Goal: Information Seeking & Learning: Understand process/instructions

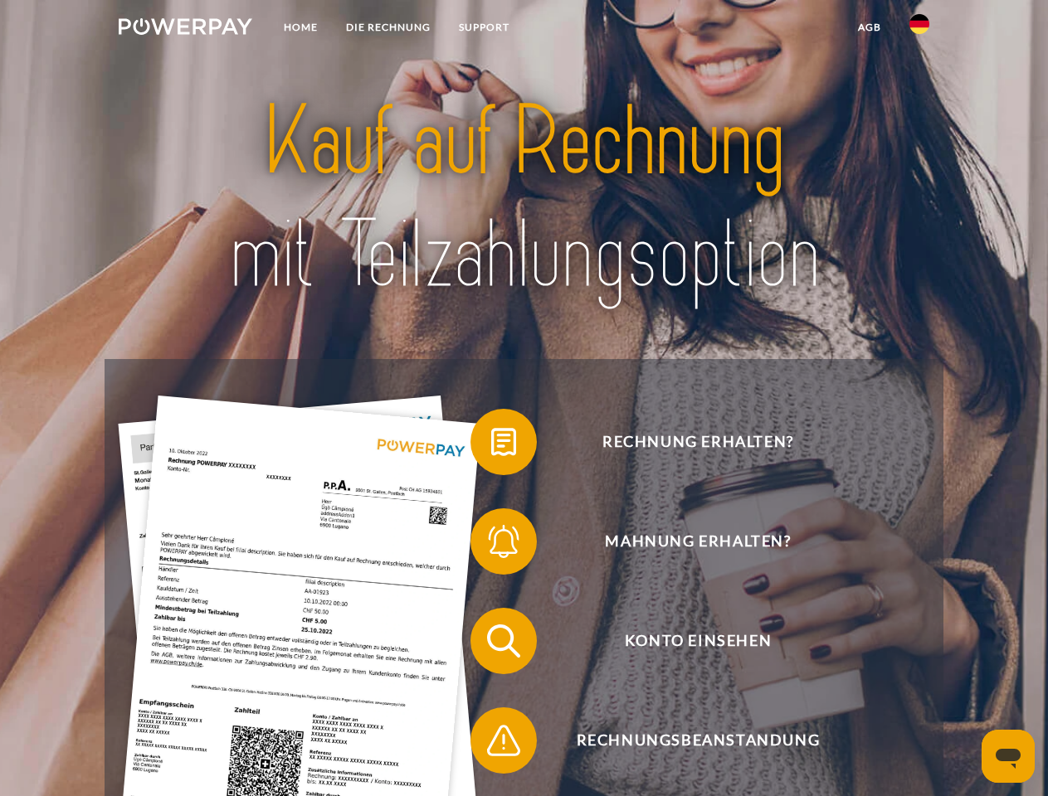
click at [185, 29] on img at bounding box center [186, 26] width 134 height 17
click at [919, 29] on img at bounding box center [919, 24] width 20 height 20
click at [868, 27] on link "agb" at bounding box center [869, 27] width 51 height 30
click at [491, 445] on span at bounding box center [478, 442] width 83 height 83
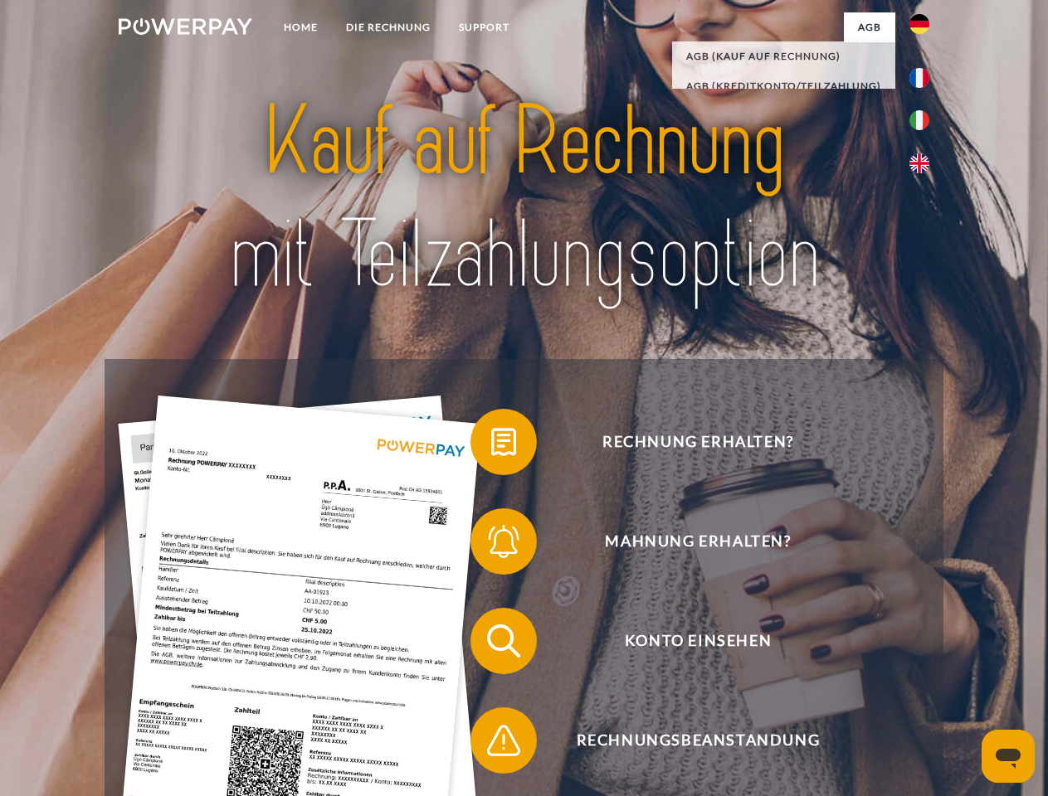
click at [491, 545] on span at bounding box center [478, 541] width 83 height 83
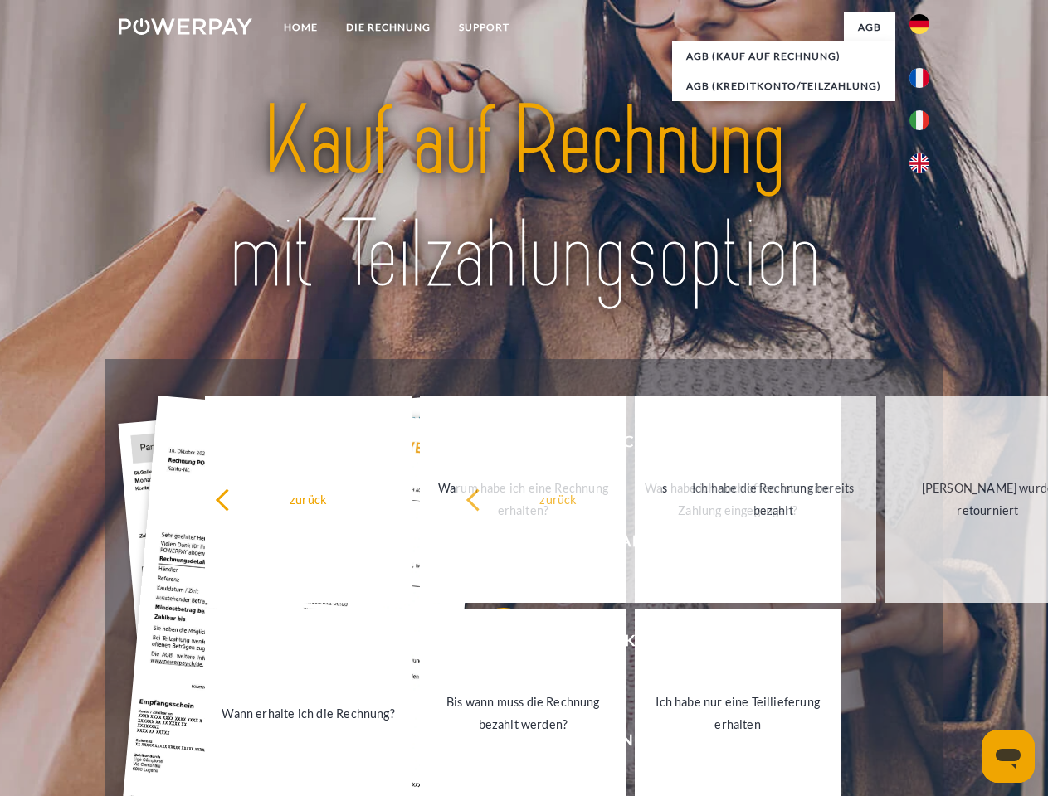
click at [491, 644] on link "Bis wann muss die Rechnung bezahlt werden?" at bounding box center [523, 713] width 207 height 207
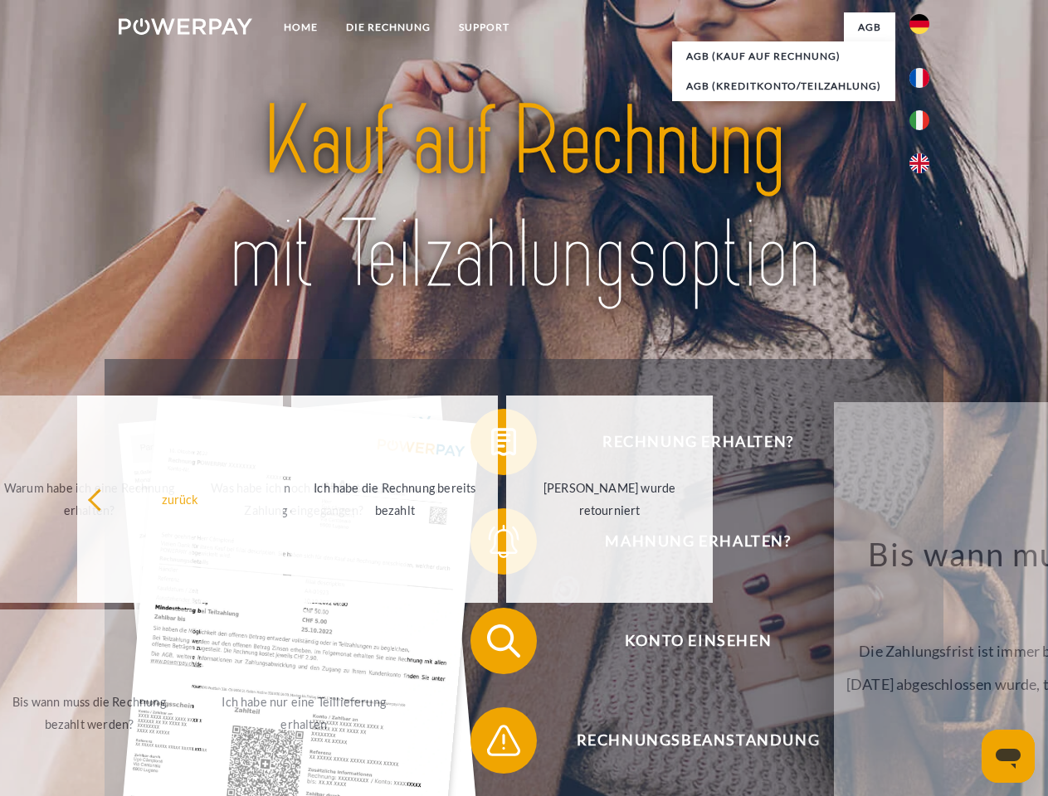
click at [491, 744] on span at bounding box center [478, 740] width 83 height 83
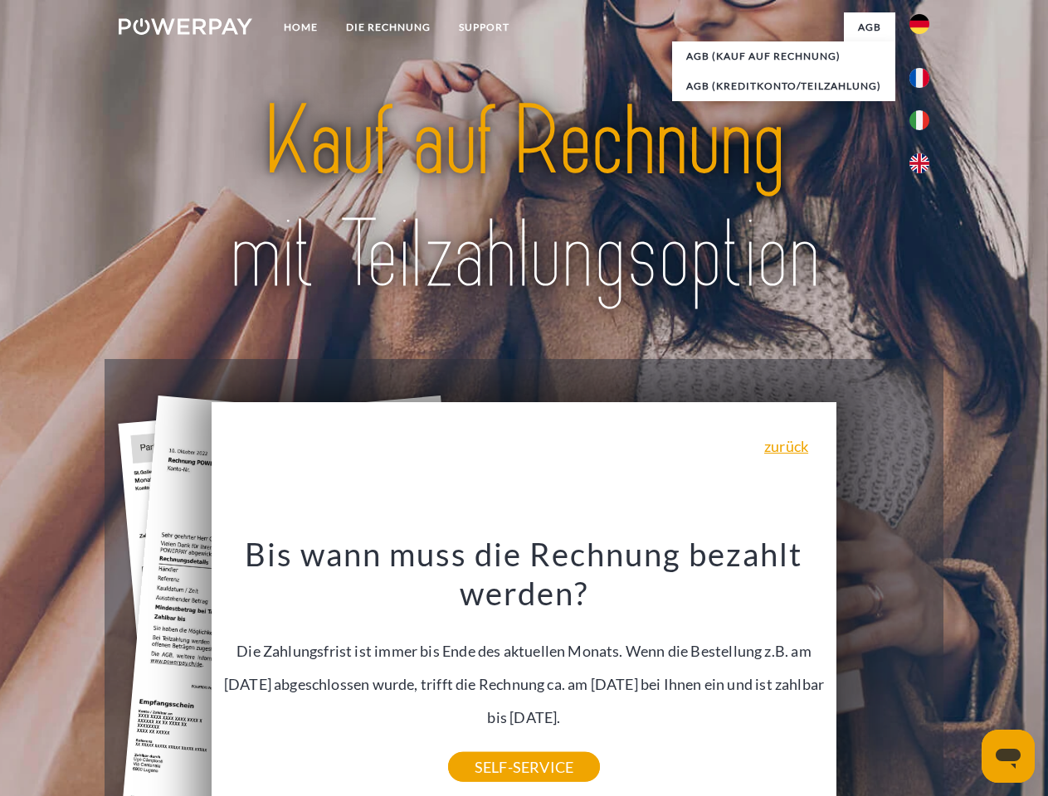
click at [1008, 756] on icon "Messaging-Fenster öffnen" at bounding box center [1007, 759] width 25 height 20
